Goal: Navigation & Orientation: Understand site structure

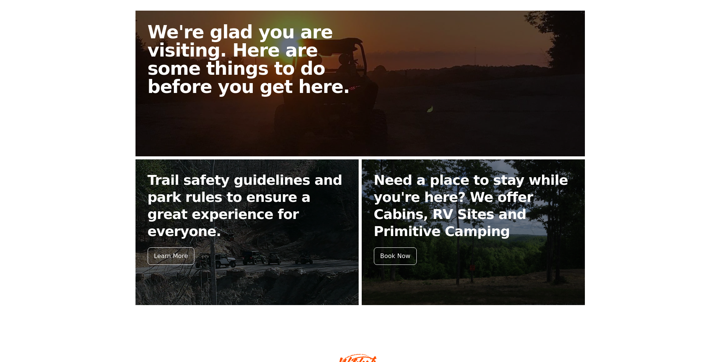
scroll to position [228, 0]
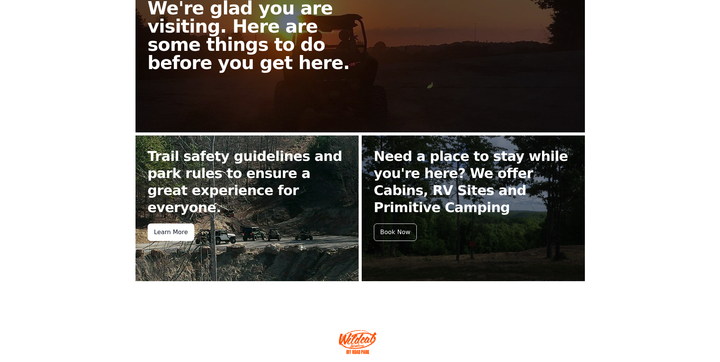
click at [175, 223] on div "Learn More" at bounding box center [171, 231] width 47 height 17
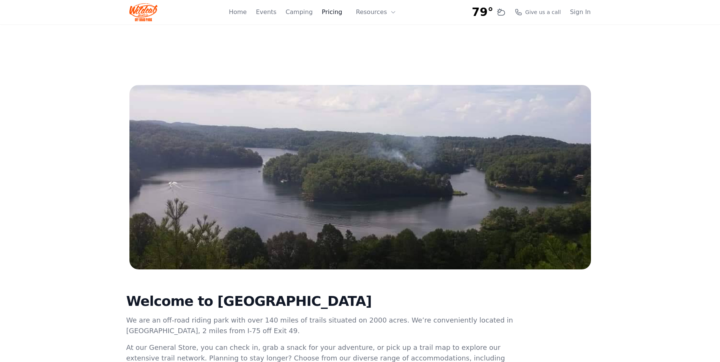
click at [338, 13] on link "Pricing" at bounding box center [332, 12] width 20 height 9
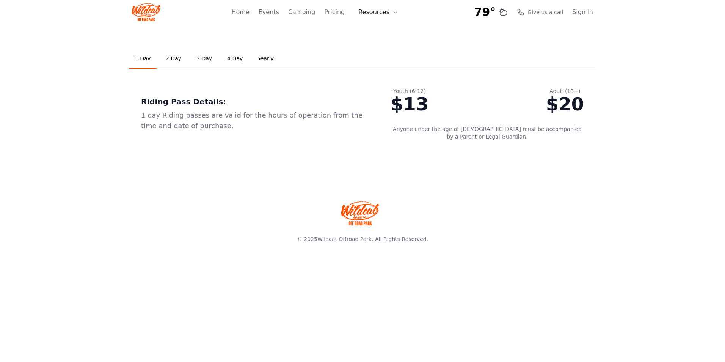
click at [382, 11] on button "Resources" at bounding box center [378, 12] width 49 height 15
click at [377, 47] on link "FAQ" at bounding box center [390, 45] width 73 height 14
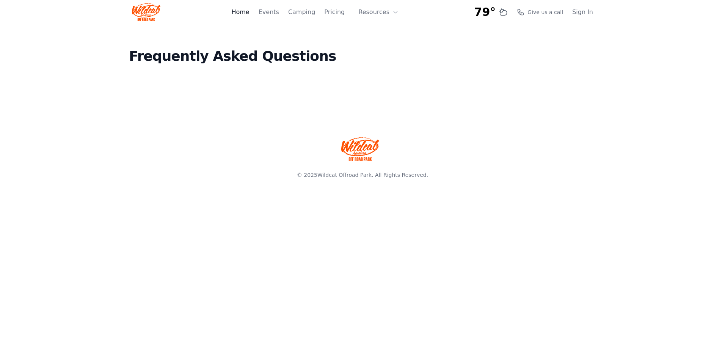
click at [249, 12] on link "Home" at bounding box center [240, 12] width 18 height 9
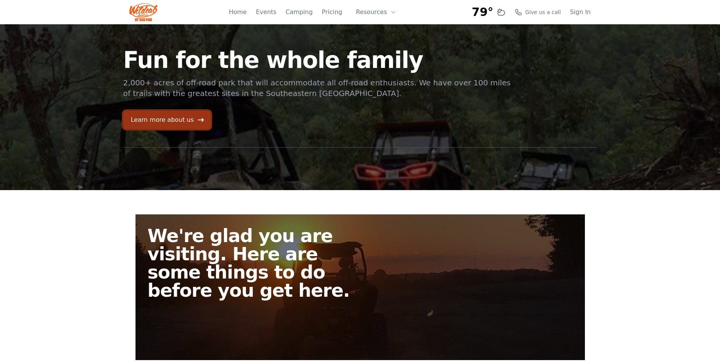
click at [176, 119] on link "Learn more about us" at bounding box center [166, 120] width 87 height 18
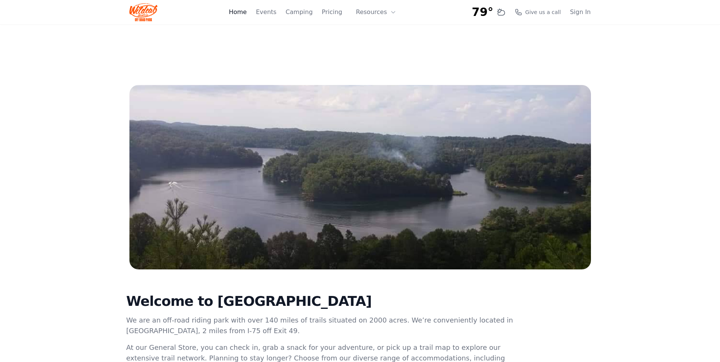
click at [247, 14] on link "Home" at bounding box center [238, 12] width 18 height 9
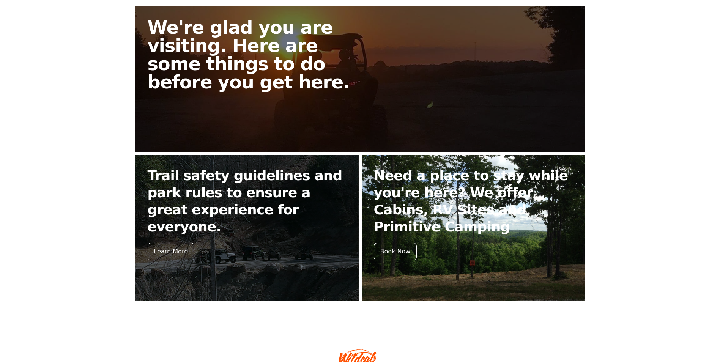
scroll to position [253, 0]
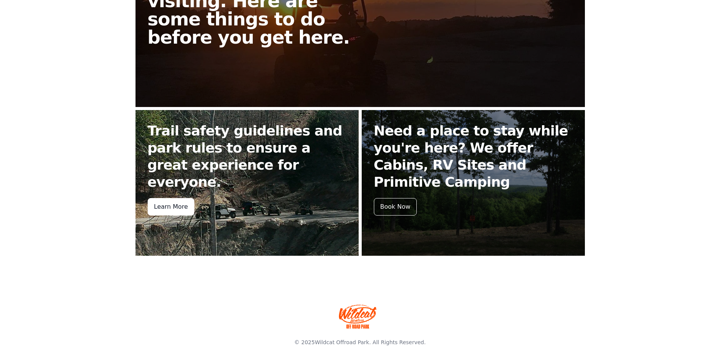
click at [184, 198] on div "Learn More" at bounding box center [171, 206] width 47 height 17
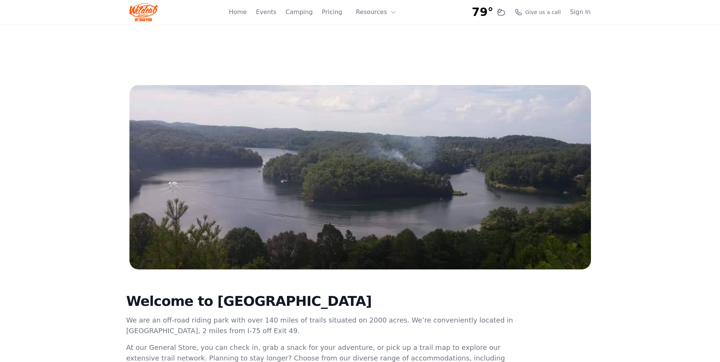
scroll to position [253, 0]
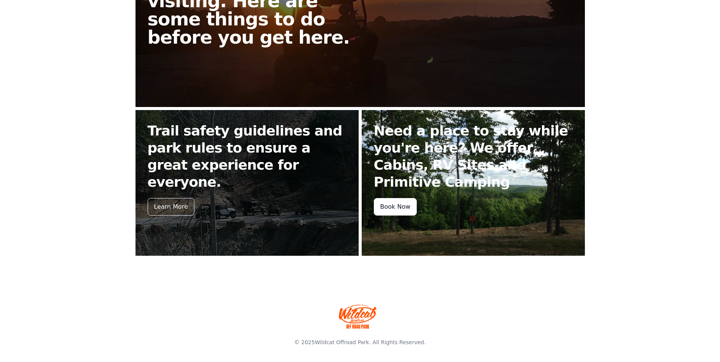
click at [406, 204] on div "Book Now" at bounding box center [395, 206] width 43 height 17
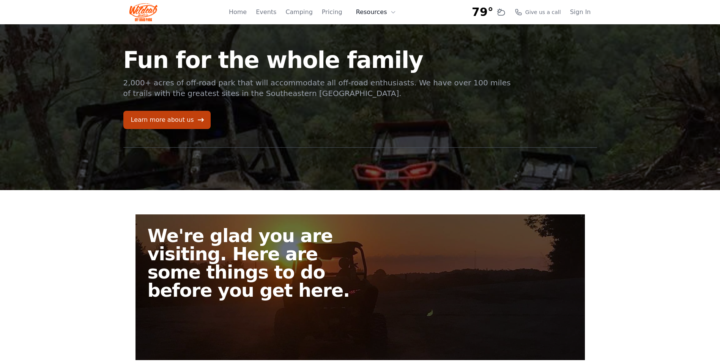
click at [375, 10] on button "Resources" at bounding box center [375, 12] width 49 height 15
click at [382, 31] on link "About" at bounding box center [387, 31] width 73 height 14
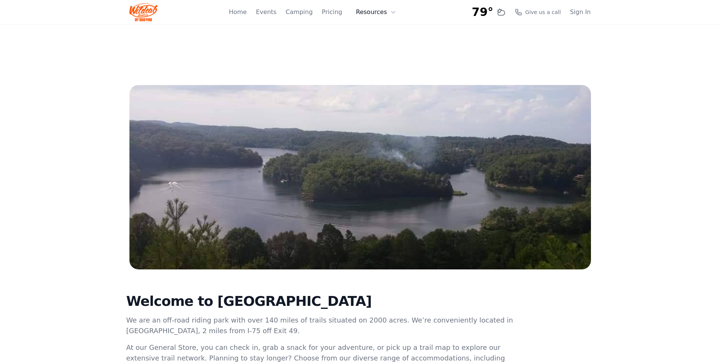
click at [381, 14] on button "Resources" at bounding box center [375, 12] width 49 height 15
click at [379, 50] on link "FAQ" at bounding box center [387, 45] width 73 height 14
